Goal: Information Seeking & Learning: Learn about a topic

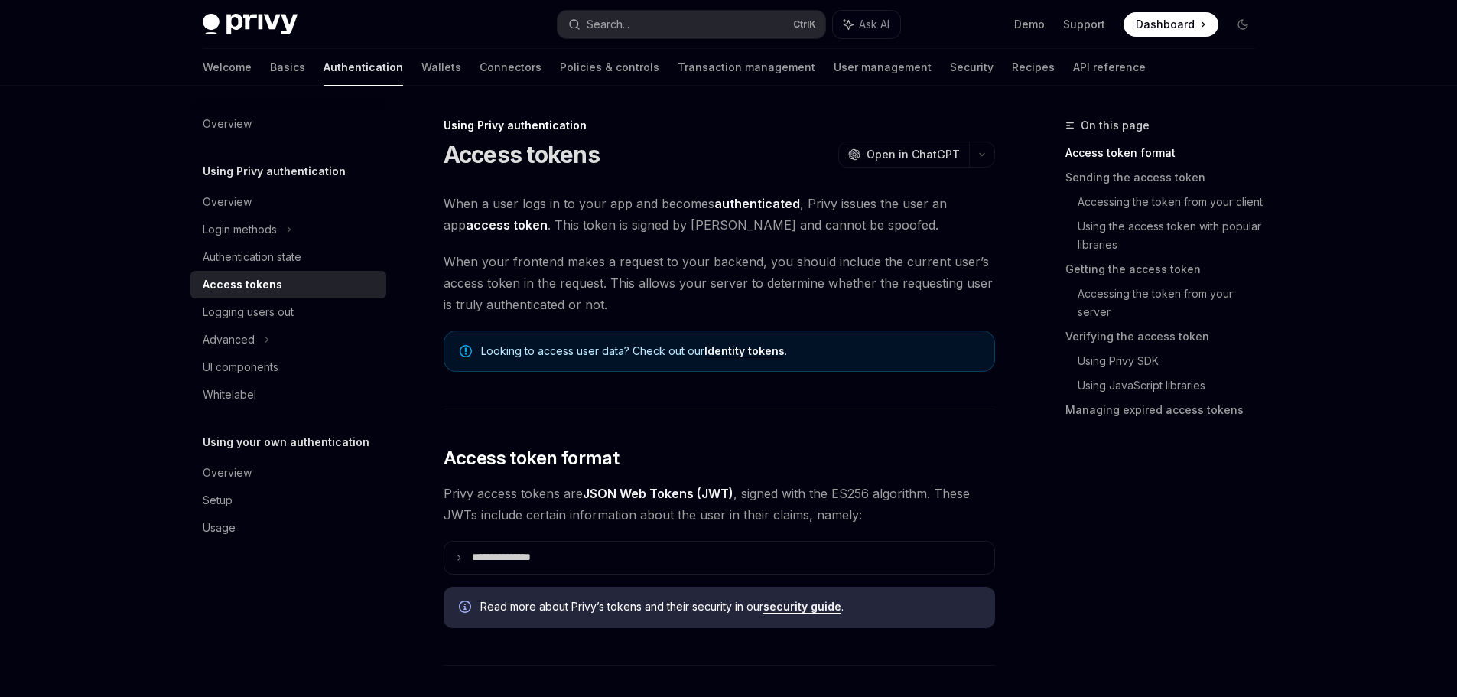
scroll to position [153, 0]
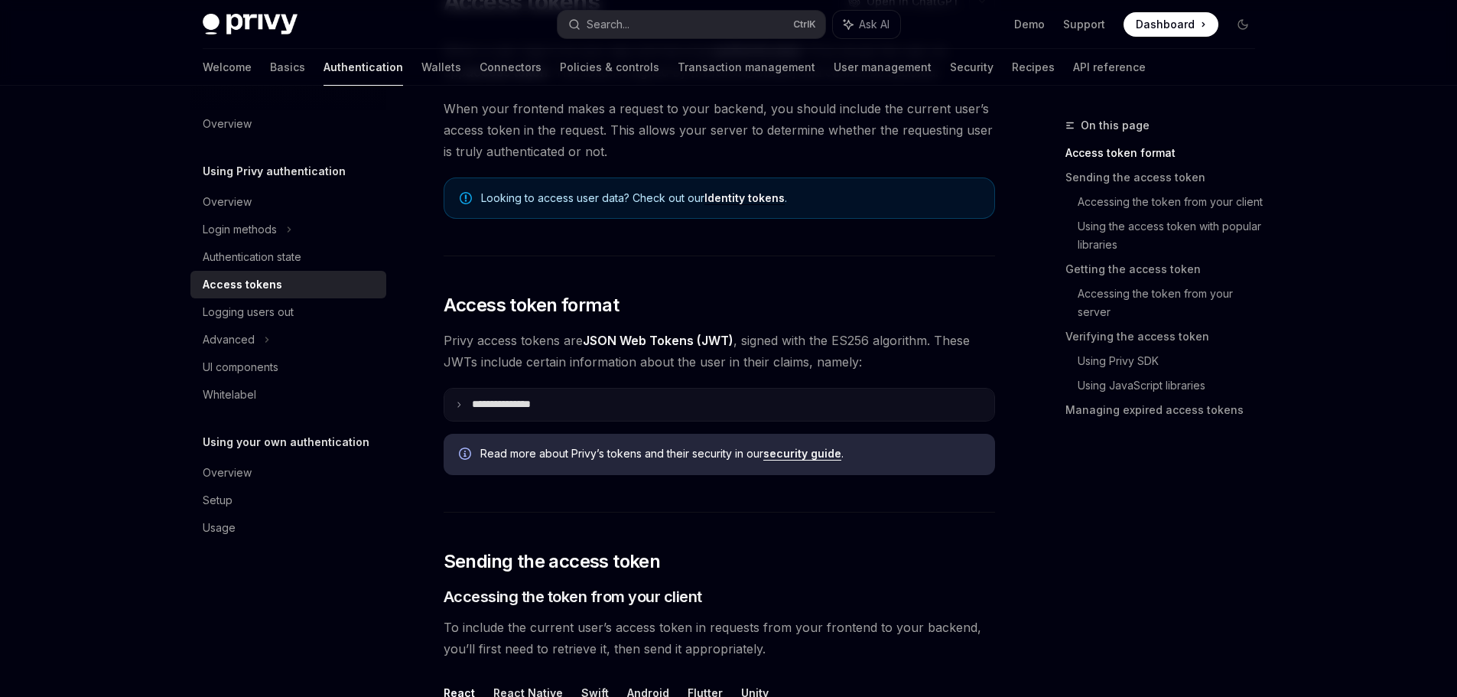
click at [500, 405] on p "**********" at bounding box center [513, 405] width 83 height 14
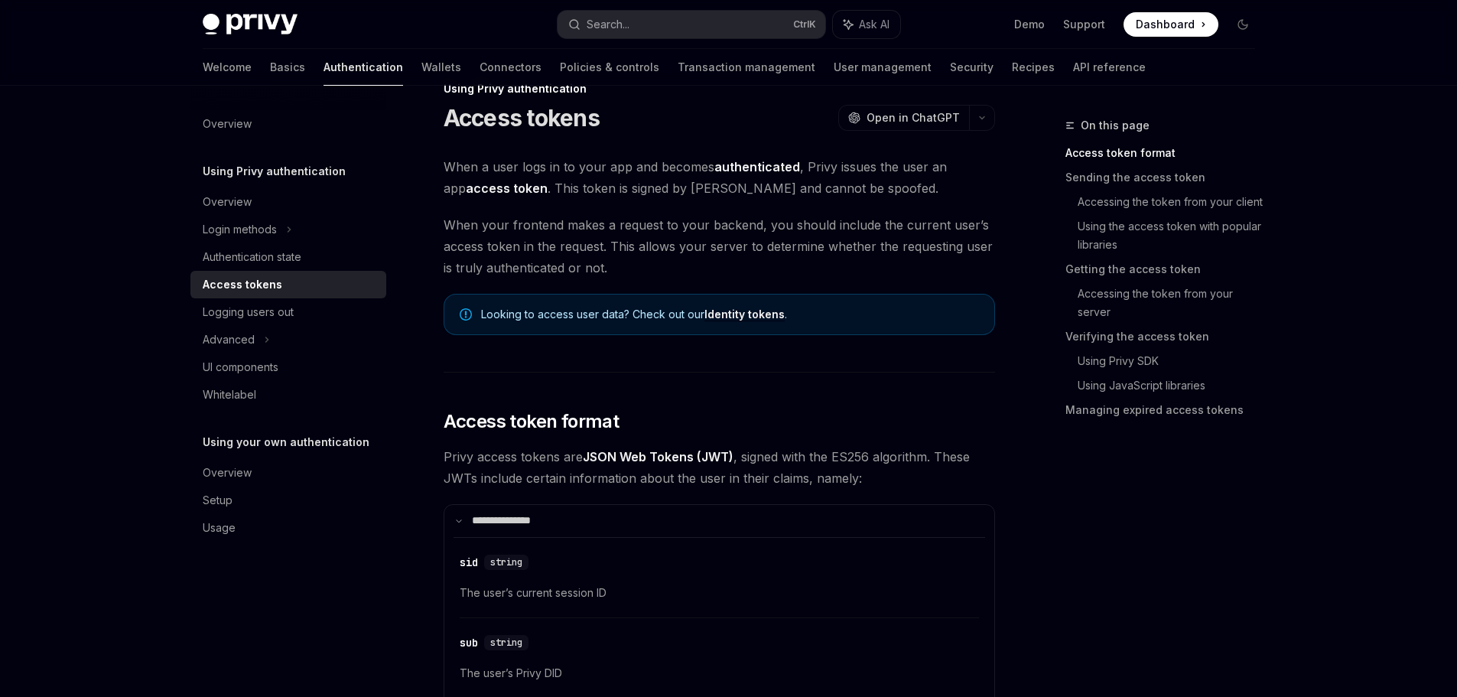
scroll to position [0, 0]
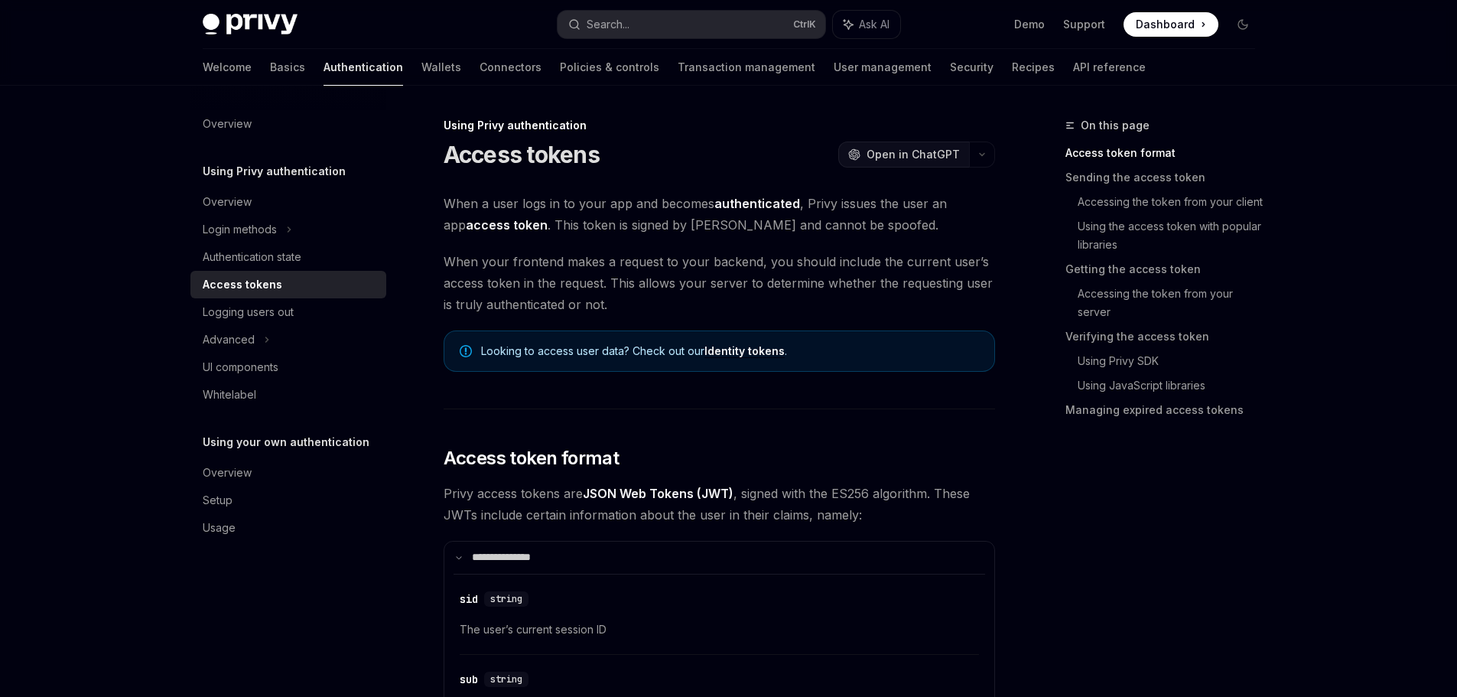
click at [947, 157] on span "Open in ChatGPT" at bounding box center [912, 154] width 93 height 15
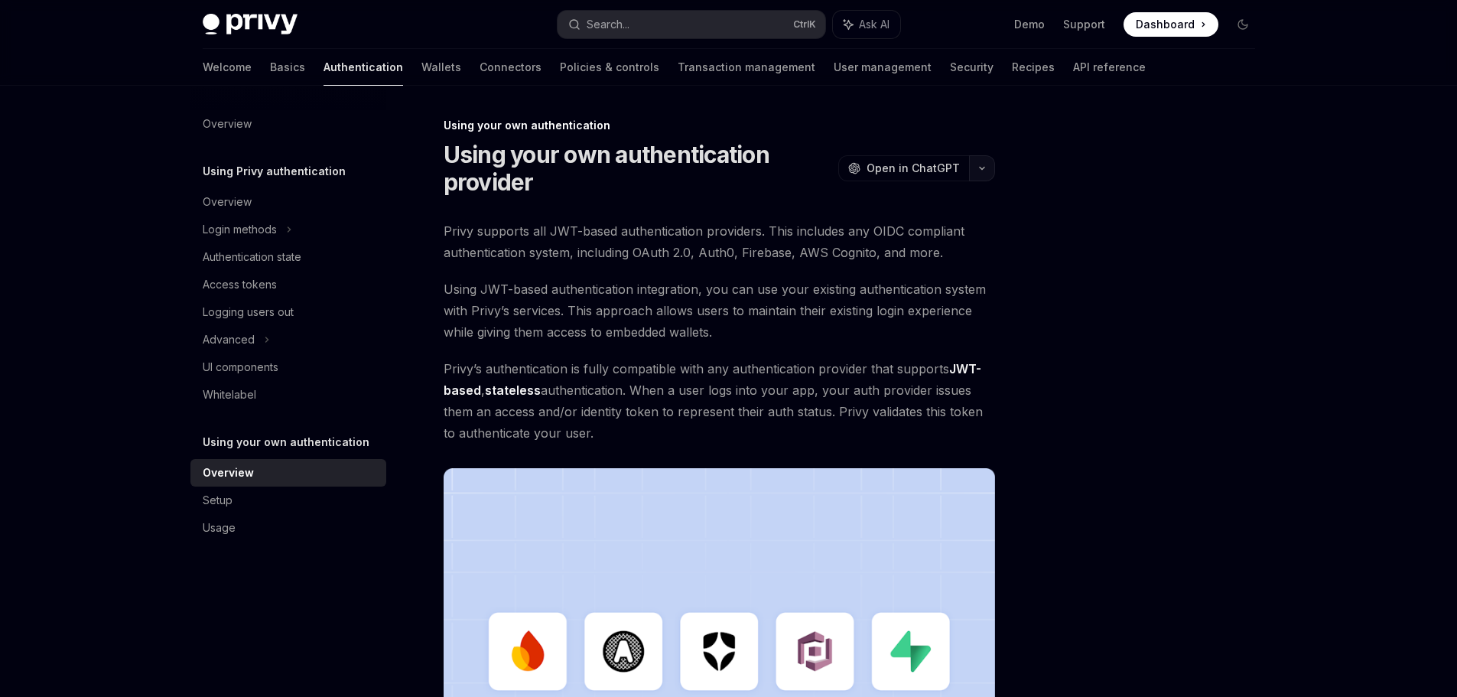
click at [973, 167] on button "button" at bounding box center [982, 168] width 26 height 26
click at [512, 391] on link "stateless" at bounding box center [513, 390] width 56 height 16
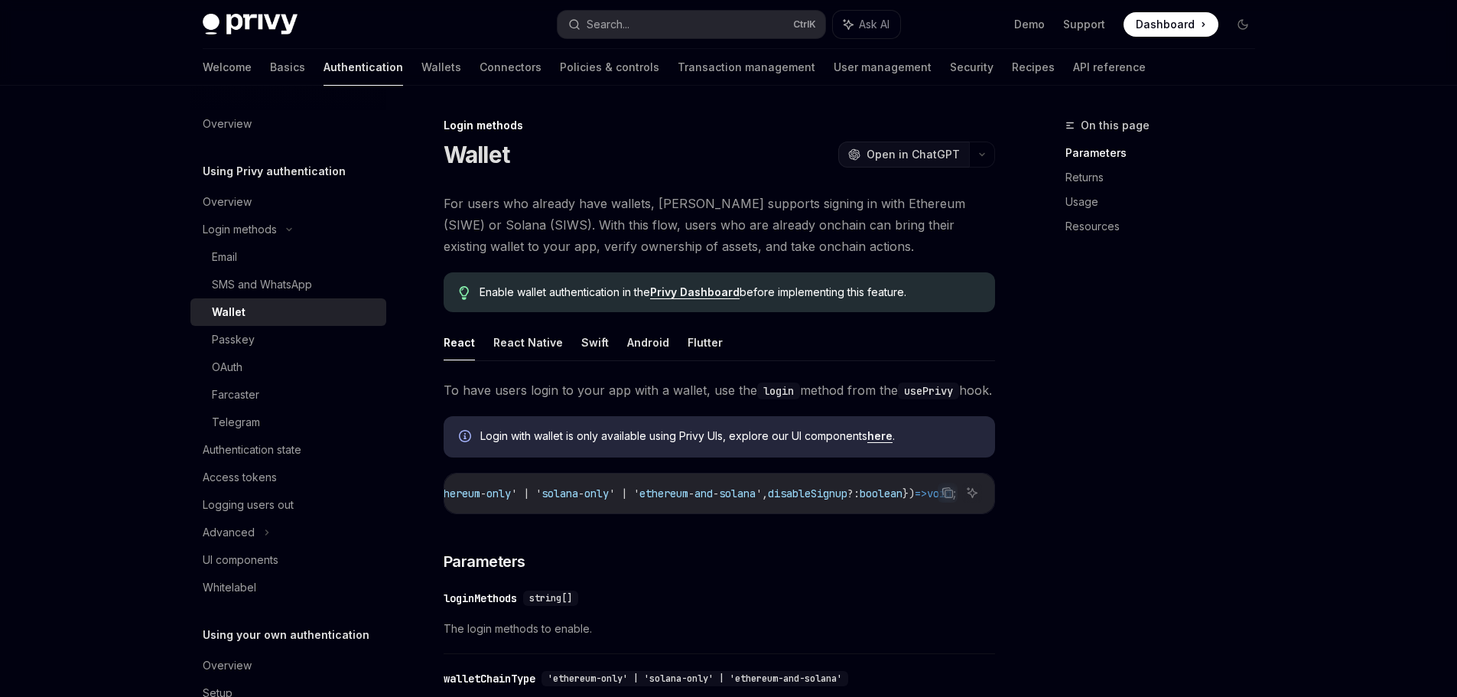
click at [932, 154] on span "Open in ChatGPT" at bounding box center [912, 154] width 93 height 15
